Goal: Information Seeking & Learning: Check status

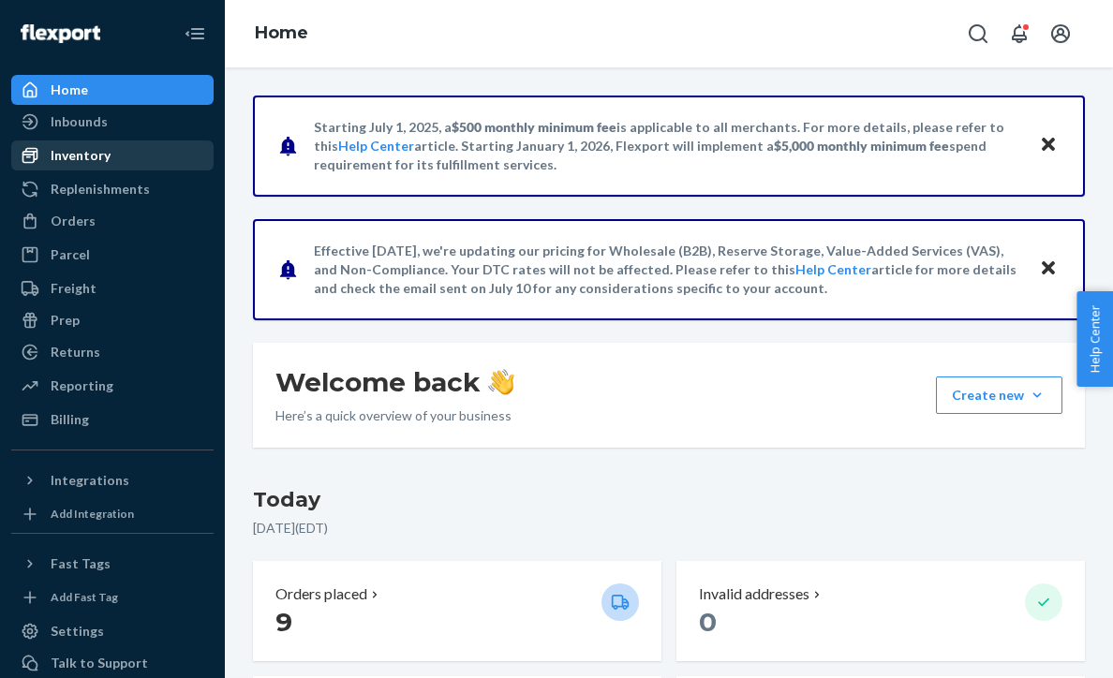
click at [142, 155] on div "Inventory" at bounding box center [112, 155] width 199 height 26
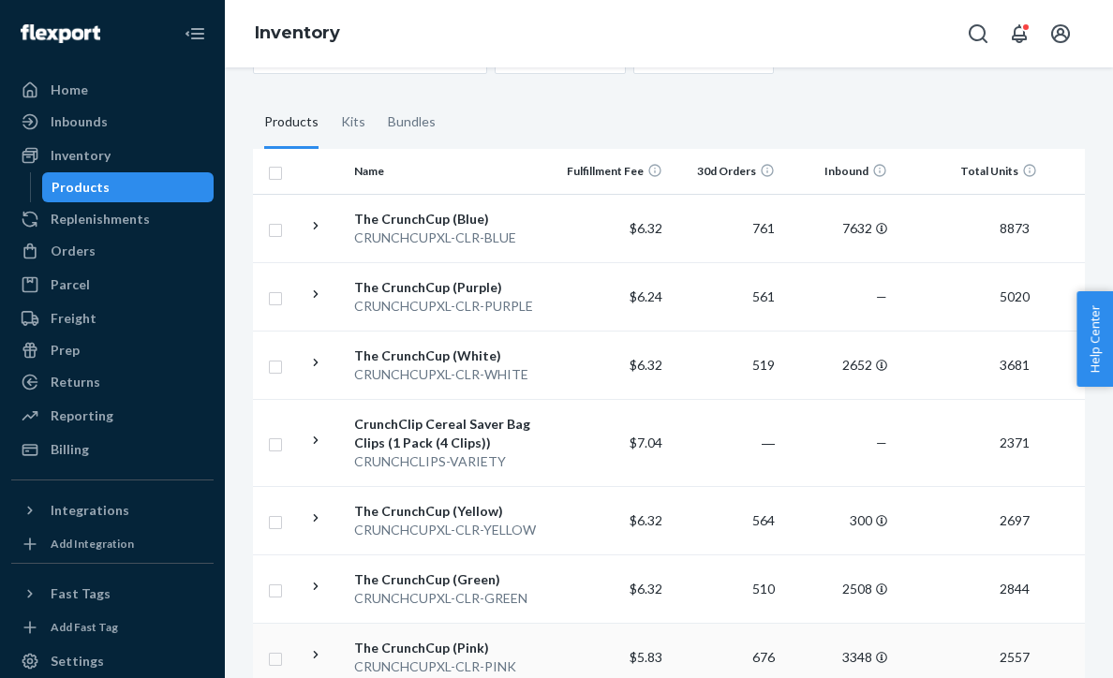
scroll to position [219, 0]
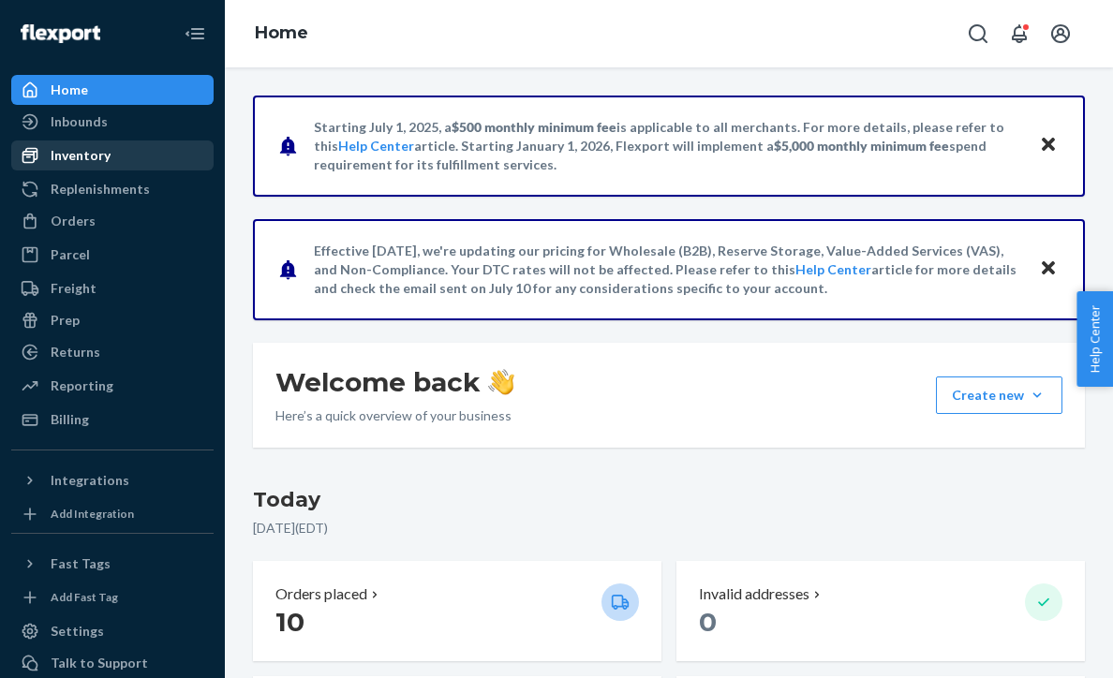
click at [126, 152] on div "Inventory" at bounding box center [112, 155] width 199 height 26
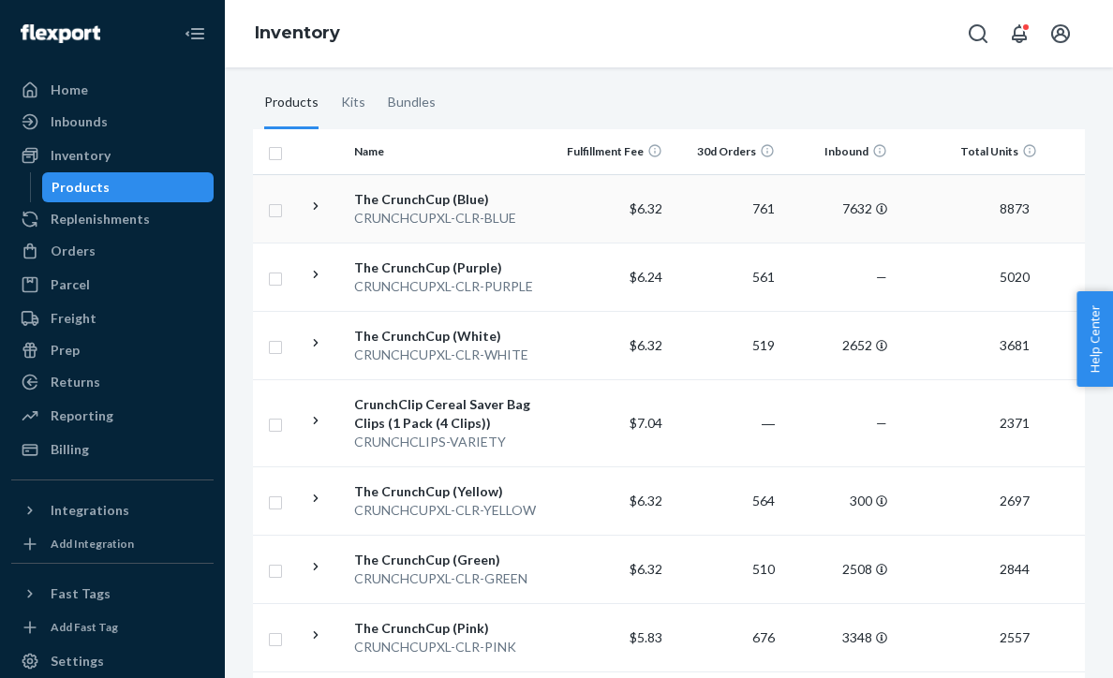
scroll to position [308, 0]
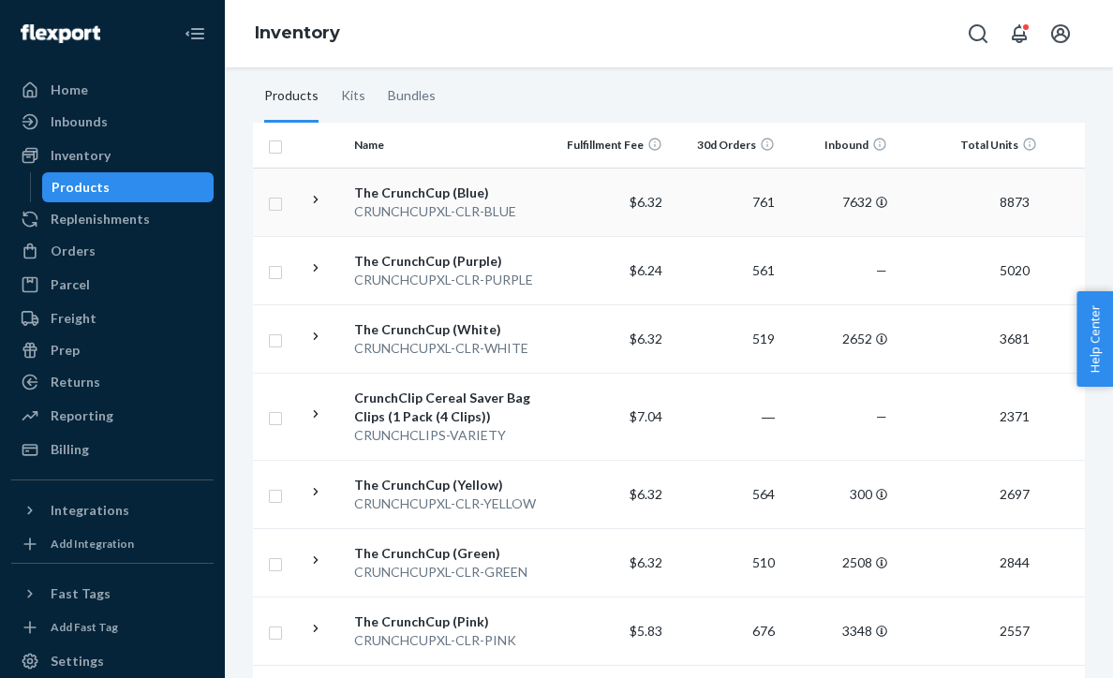
click at [408, 208] on div "CRUNCHCUPXL-CLR-BLUE" at bounding box center [452, 211] width 196 height 19
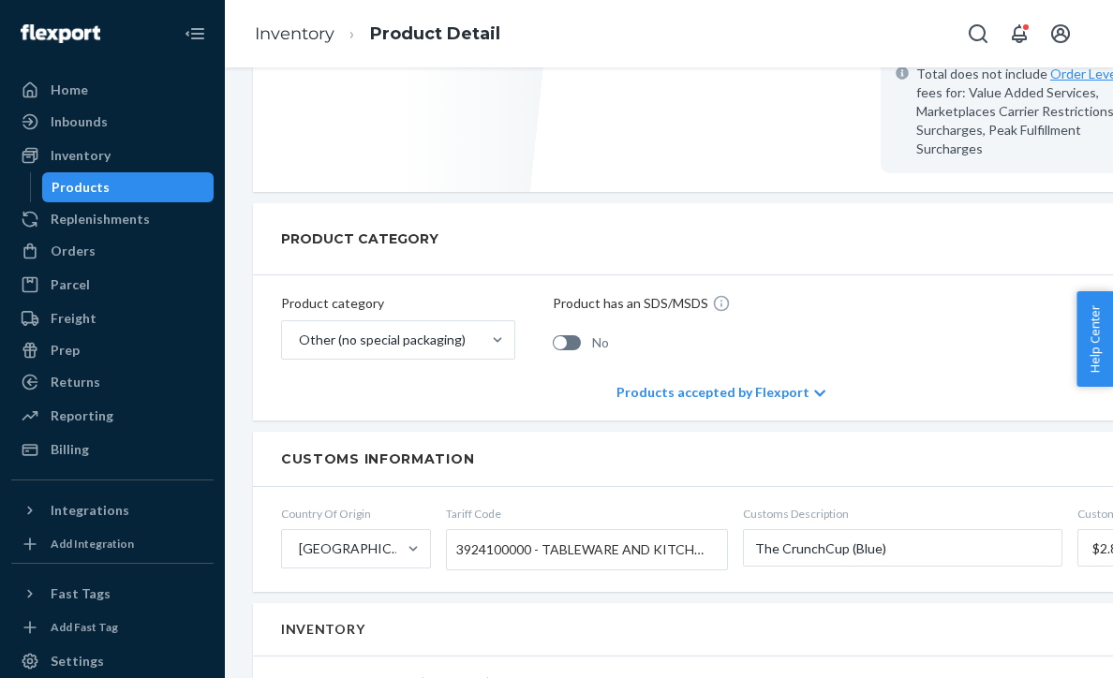
scroll to position [560, 0]
